Goal: Task Accomplishment & Management: Manage account settings

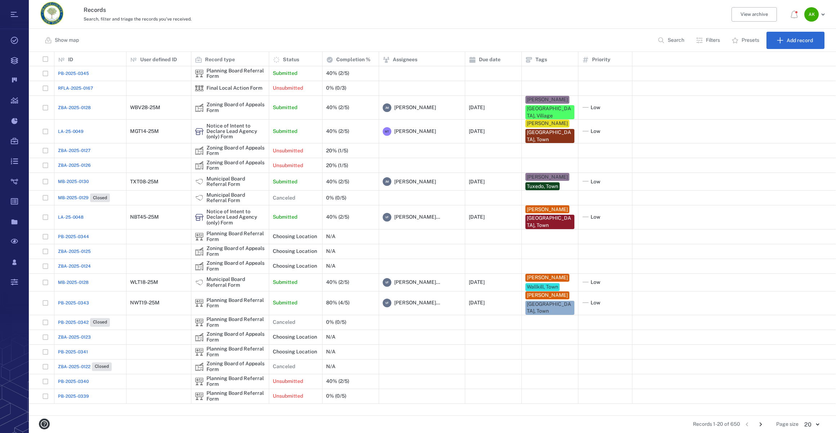
click at [668, 40] on p "Search" at bounding box center [676, 40] width 17 height 7
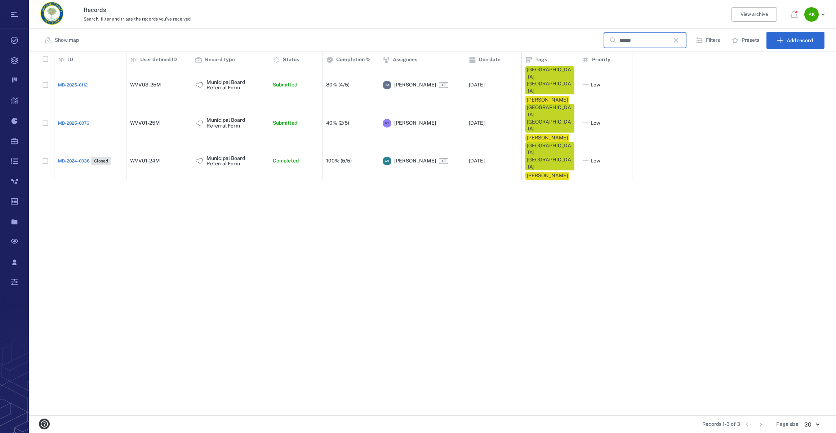
type input "******"
click at [68, 82] on span "MB-2025-0112" at bounding box center [73, 85] width 30 height 6
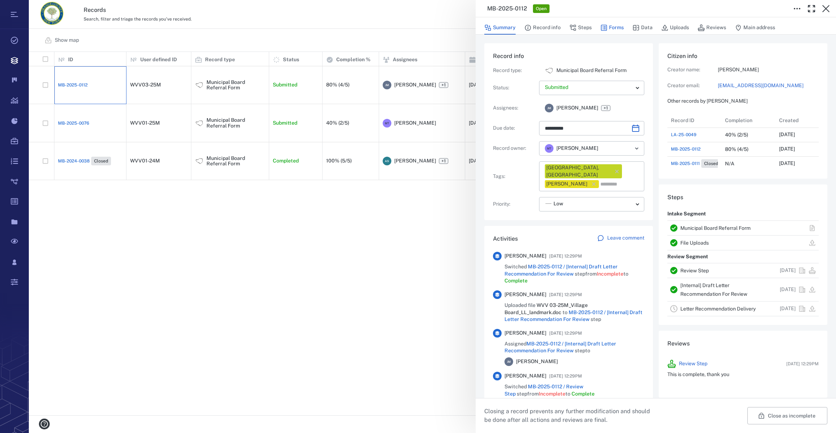
scroll to position [5, 5]
click at [618, 29] on button "Forms" at bounding box center [611, 28] width 23 height 14
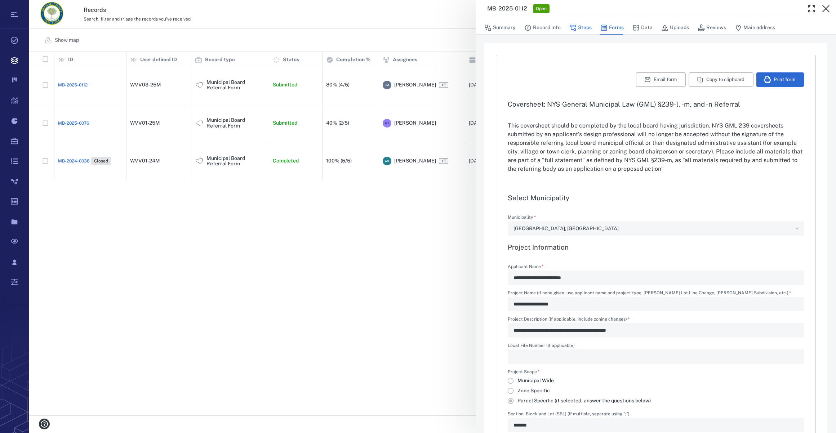
click at [589, 27] on button "Steps" at bounding box center [580, 28] width 22 height 14
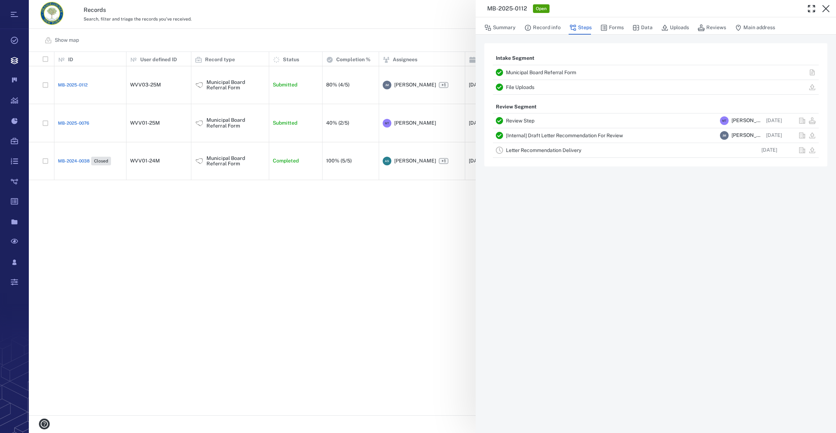
click at [541, 151] on link "Letter Recommendation Delivery" at bounding box center [543, 150] width 75 height 6
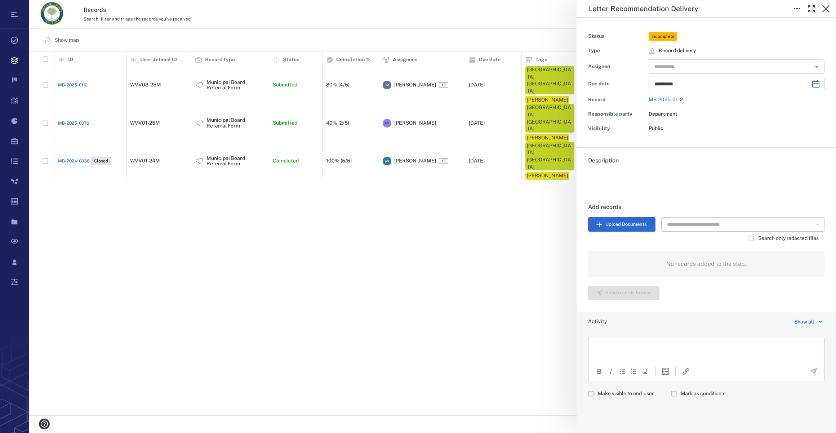
click at [690, 68] on input "text" at bounding box center [728, 67] width 149 height 10
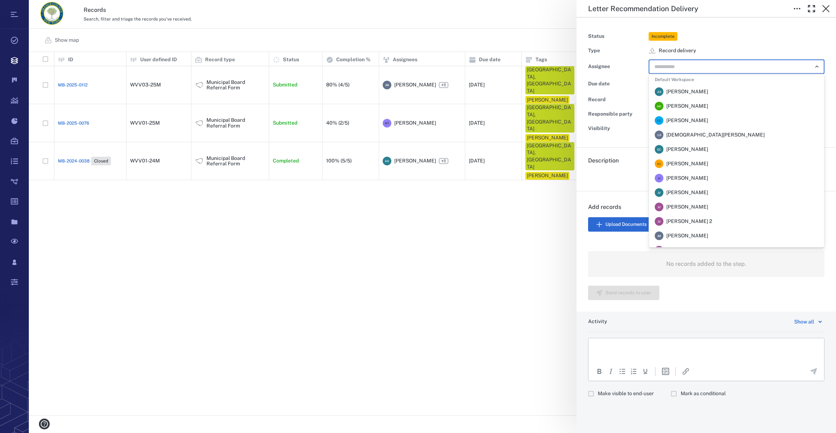
click at [694, 235] on span "[PERSON_NAME]" at bounding box center [687, 235] width 42 height 7
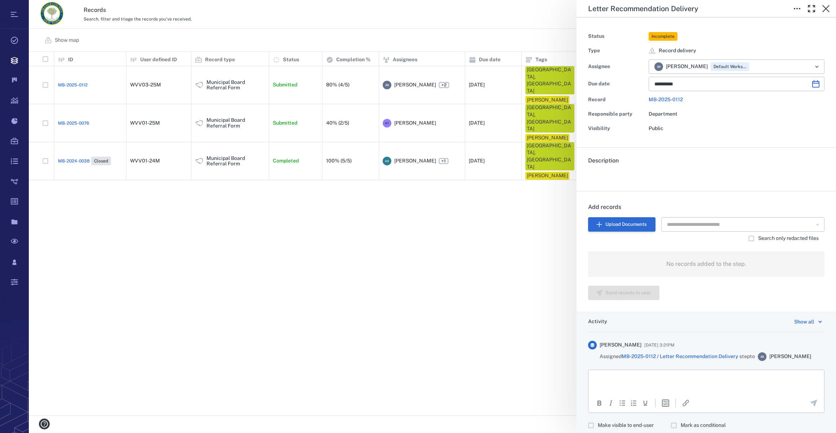
click at [632, 223] on button "Upload Documents" at bounding box center [621, 224] width 67 height 14
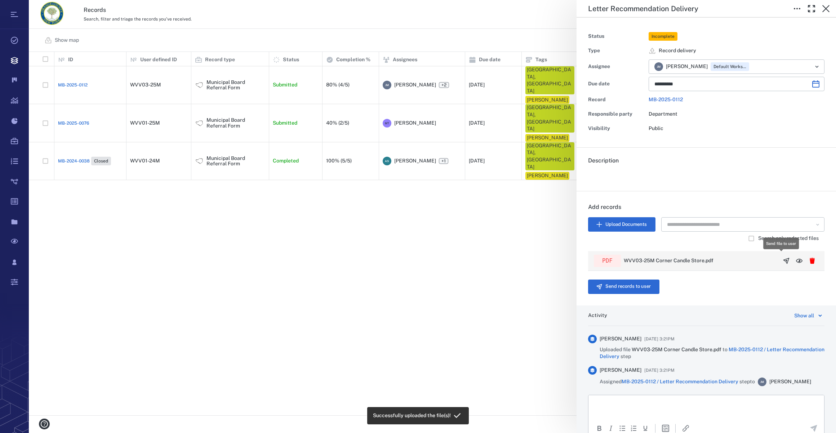
scroll to position [359, 802]
click at [784, 259] on icon "button" at bounding box center [786, 260] width 5 height 5
click at [627, 290] on button "Send records to user" at bounding box center [623, 287] width 71 height 14
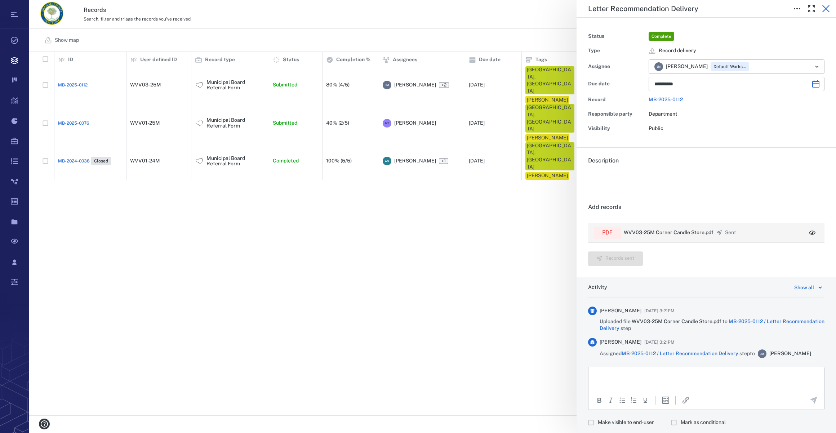
click at [828, 8] on icon "button" at bounding box center [826, 8] width 9 height 9
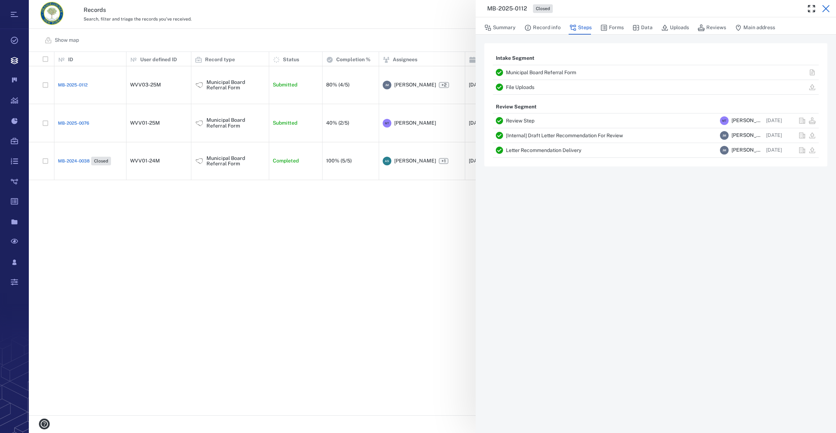
click at [828, 8] on icon "button" at bounding box center [826, 8] width 9 height 9
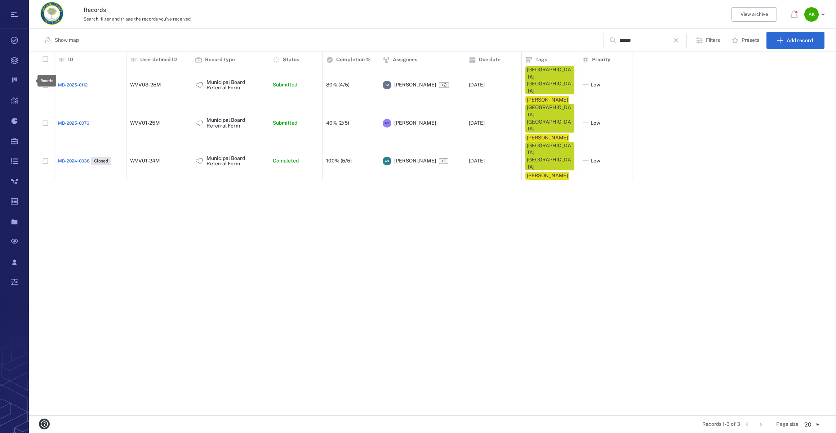
scroll to position [359, 802]
click at [73, 78] on div "MB-2025-0112" at bounding box center [90, 85] width 65 height 14
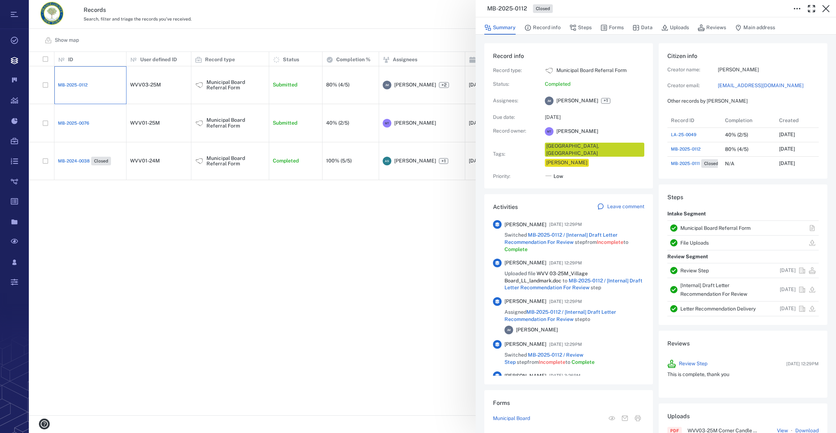
scroll to position [375, 139]
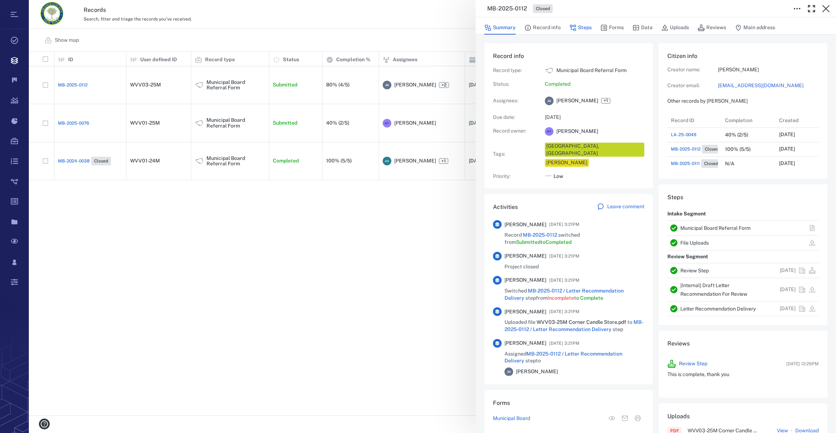
click at [589, 27] on button "Steps" at bounding box center [580, 28] width 22 height 14
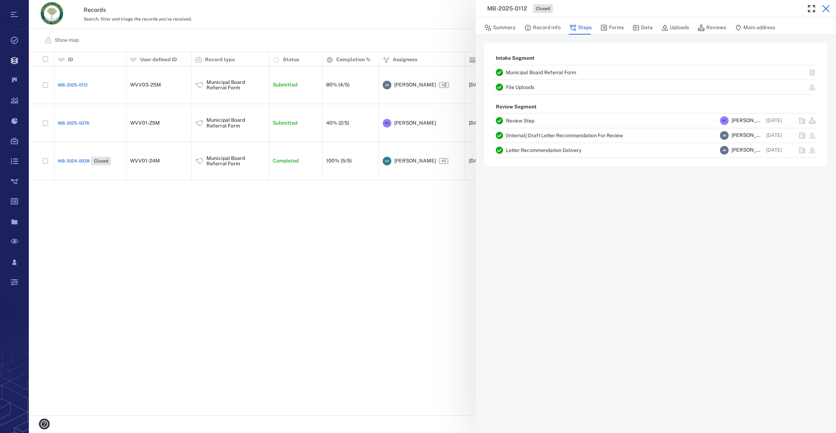
click at [829, 8] on icon "button" at bounding box center [826, 8] width 9 height 9
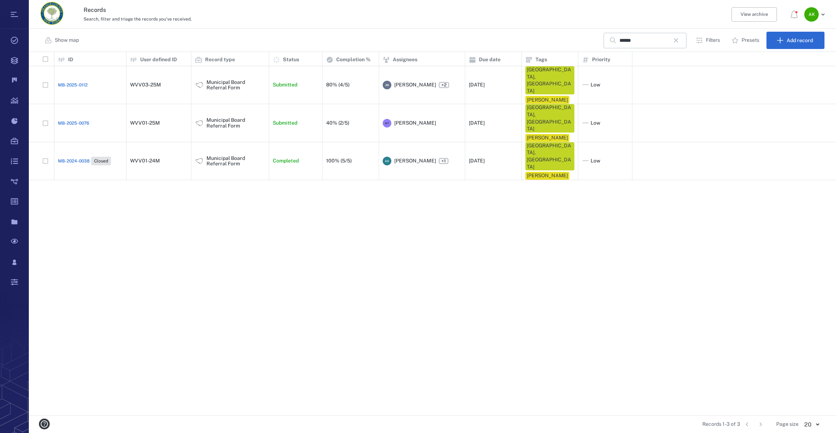
click at [81, 82] on span "MB-2025-0112" at bounding box center [73, 85] width 30 height 6
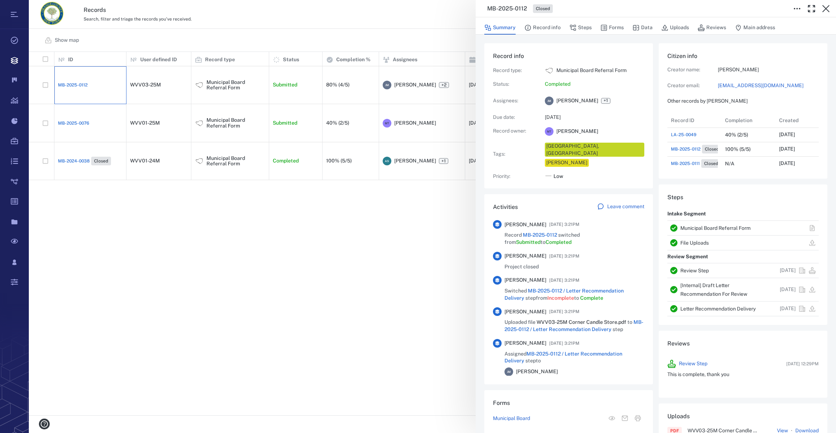
scroll to position [375, 139]
click at [731, 83] on link "[EMAIL_ADDRESS][DOMAIN_NAME]" at bounding box center [768, 85] width 101 height 7
click at [824, 10] on icon "button" at bounding box center [826, 8] width 9 height 9
